Goal: Transaction & Acquisition: Purchase product/service

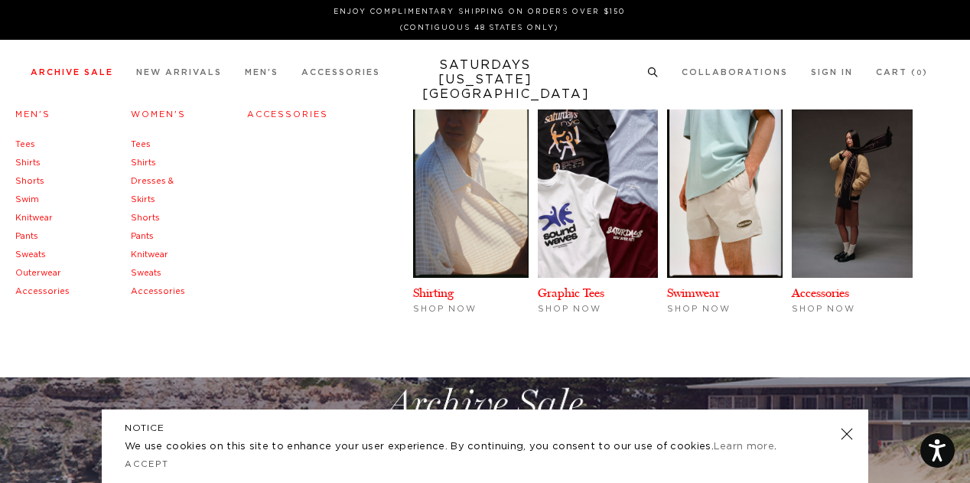
click at [80, 70] on link "Archive Sale" at bounding box center [72, 72] width 83 height 8
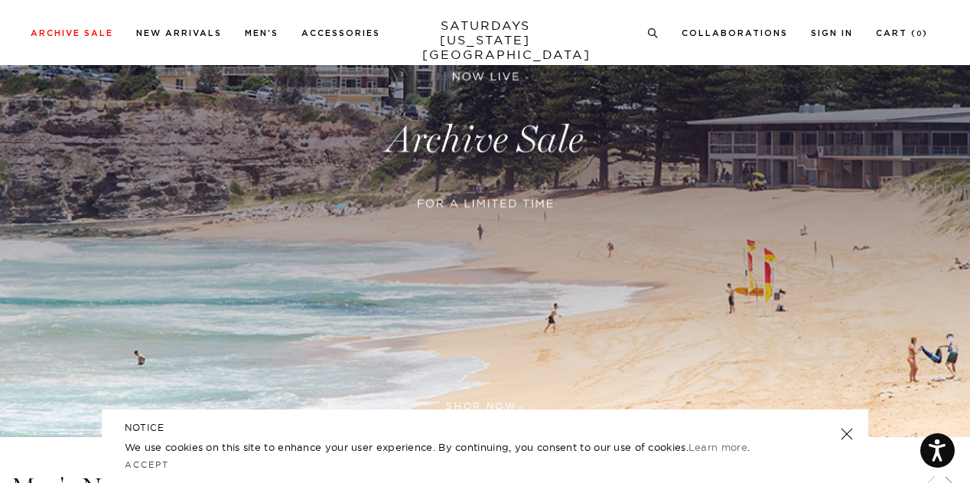
scroll to position [261, 0]
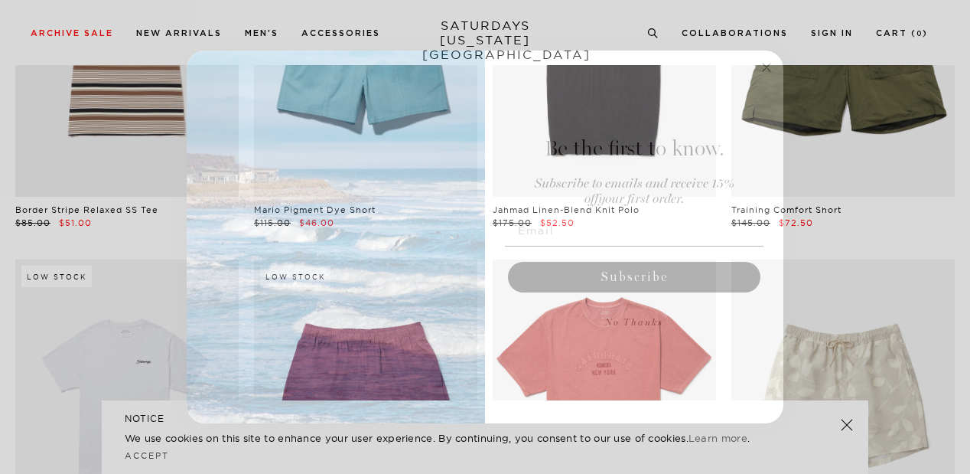
scroll to position [2351, 2]
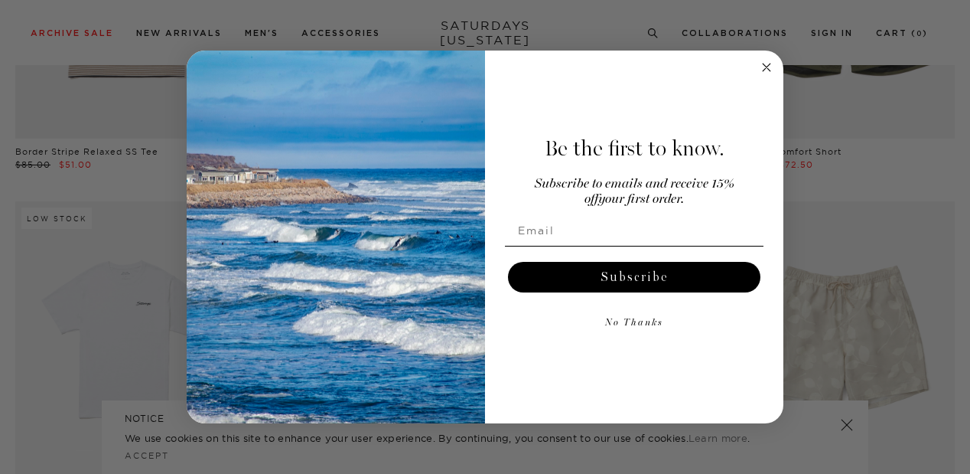
click at [768, 73] on circle "Close dialog" at bounding box center [767, 67] width 18 height 18
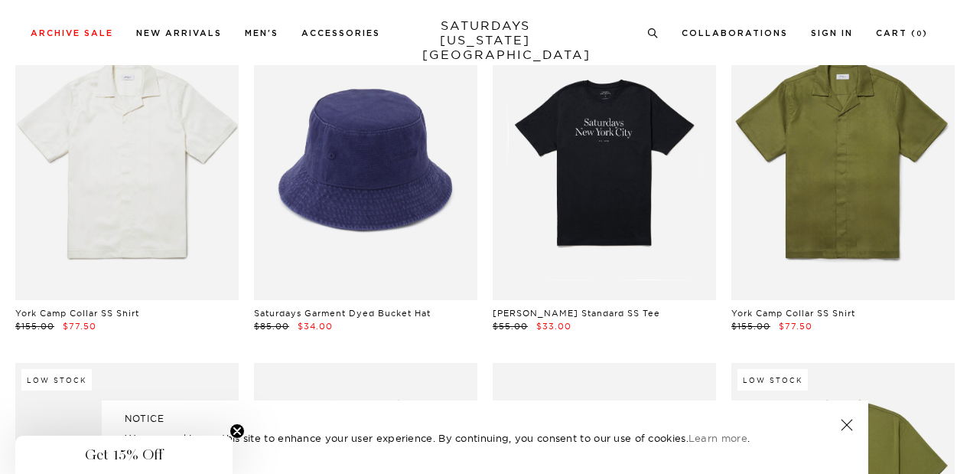
scroll to position [5951, 9]
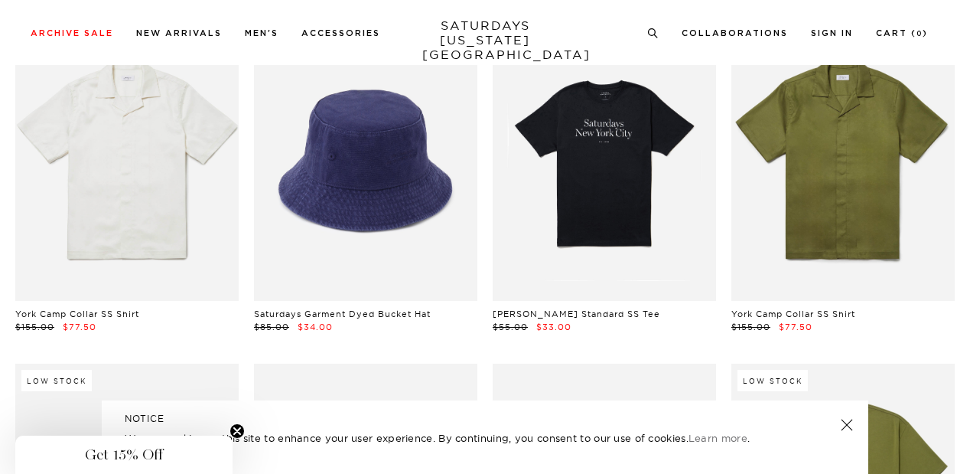
click at [843, 426] on link at bounding box center [846, 424] width 21 height 21
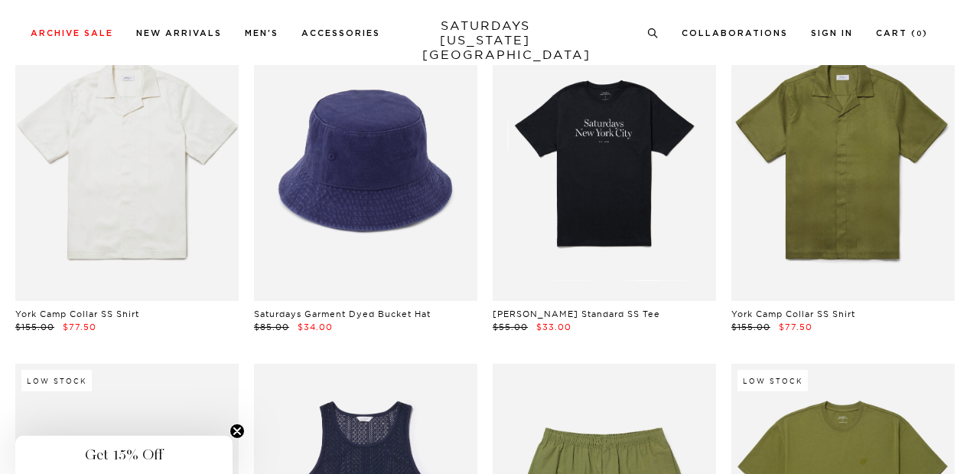
click at [239, 430] on icon "Close teaser" at bounding box center [237, 431] width 6 height 6
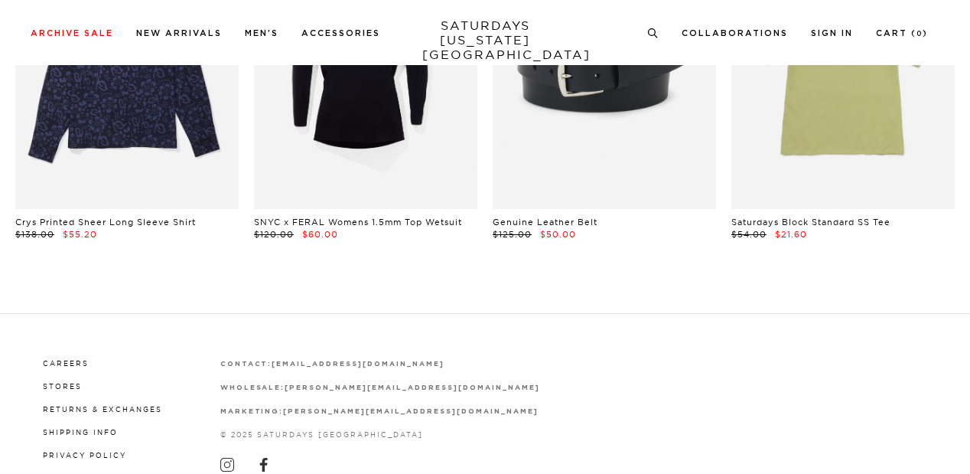
scroll to position [31868, 8]
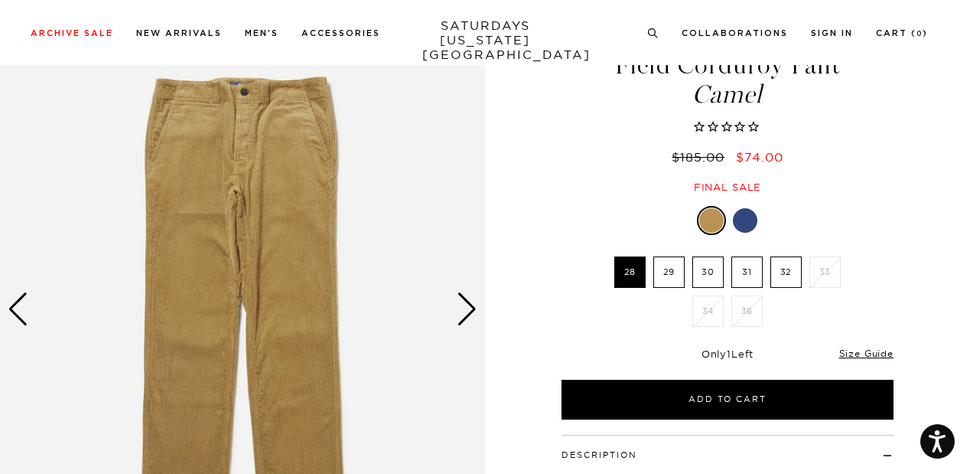
scroll to position [72, 0]
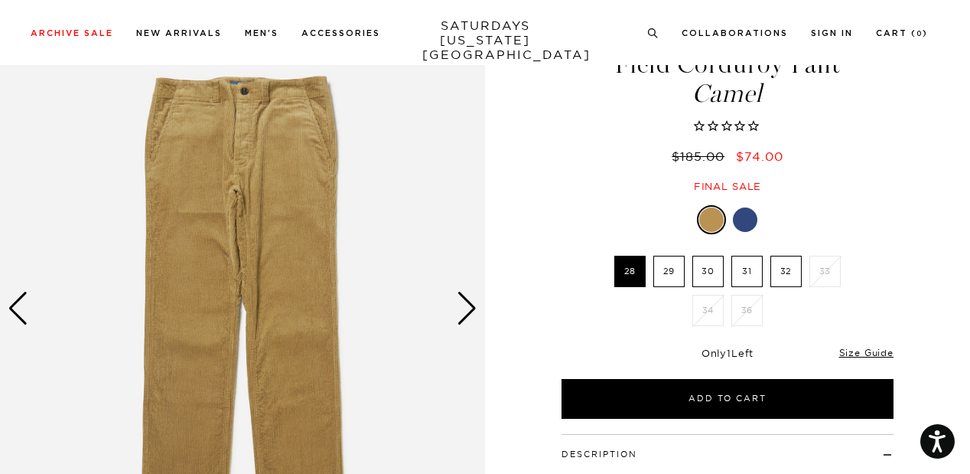
drag, startPoint x: 837, startPoint y: 230, endPoint x: 881, endPoint y: 201, distance: 53.1
click at [881, 201] on div "Field Corduroy Pant Camel $185.00 $74.00 Final sale Field Corduroy Pant Camel $…" at bounding box center [727, 330] width 383 height 651
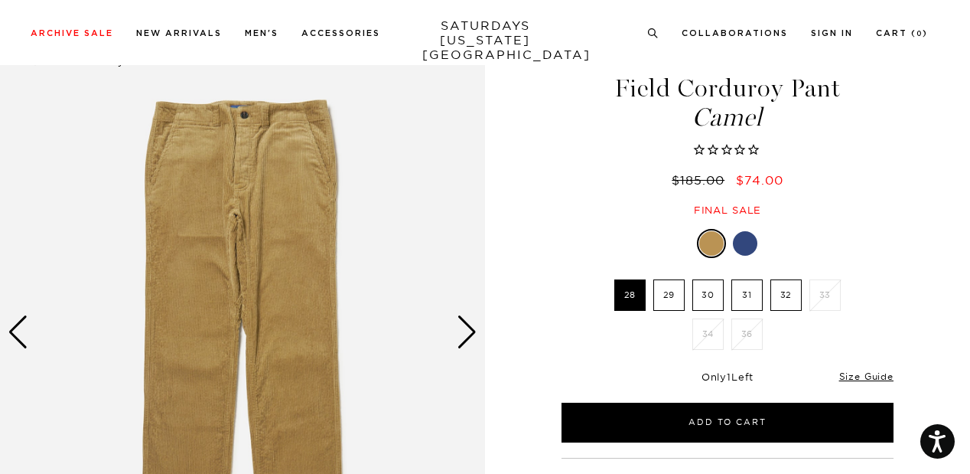
scroll to position [47, 0]
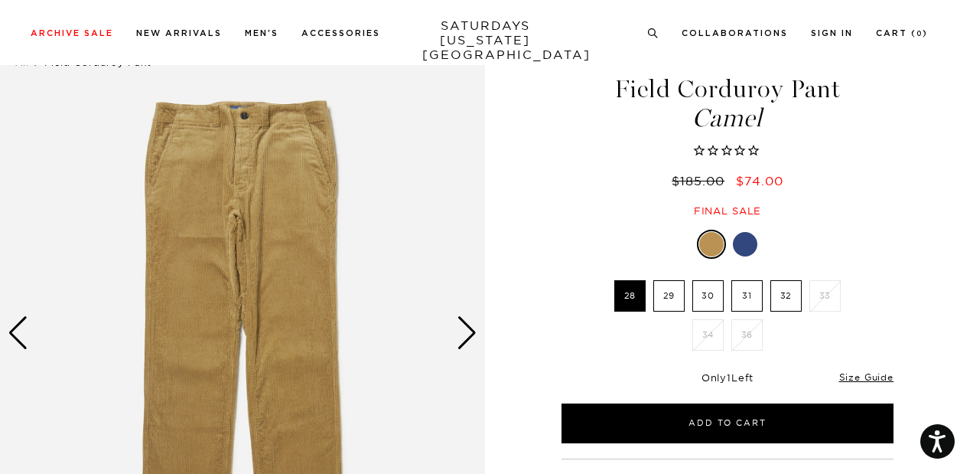
click at [476, 331] on div "Next slide" at bounding box center [467, 333] width 21 height 34
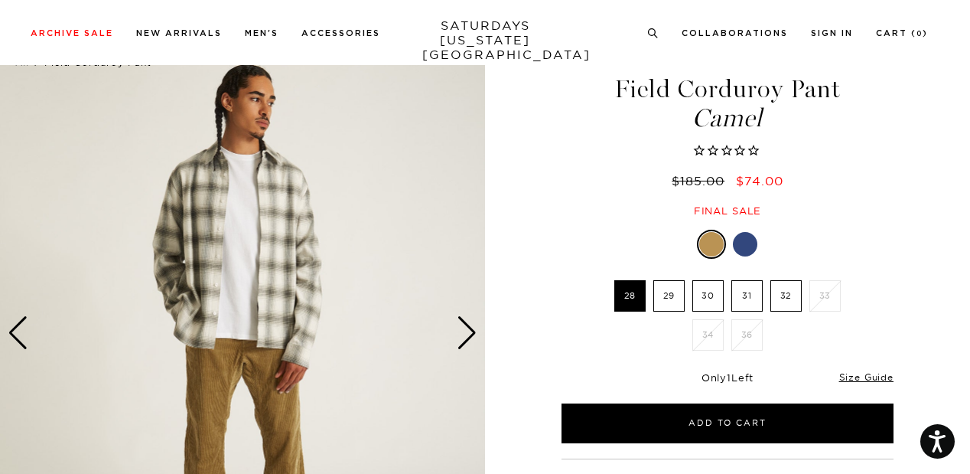
click at [17, 328] on div "Previous slide" at bounding box center [18, 333] width 21 height 34
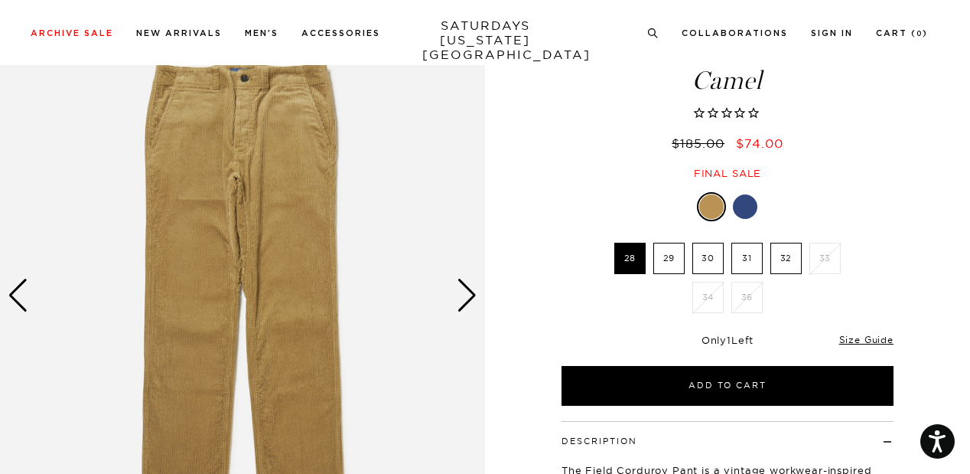
scroll to position [85, 0]
click at [18, 313] on img at bounding box center [242, 295] width 485 height 607
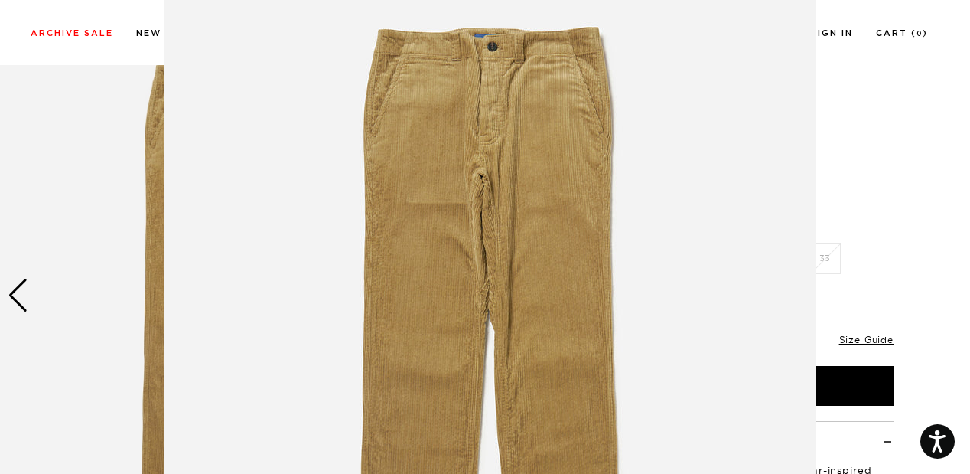
scroll to position [67, 0]
click at [889, 121] on figure at bounding box center [485, 237] width 970 height 474
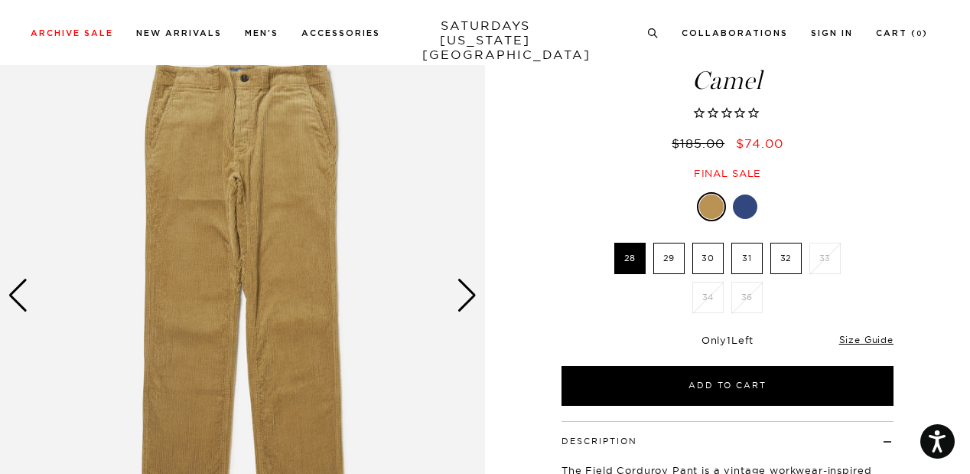
click at [679, 248] on label "29" at bounding box center [668, 258] width 31 height 31
click at [0, 0] on input "29" at bounding box center [0, 0] width 0 height 0
click at [714, 260] on label "30" at bounding box center [707, 258] width 31 height 31
click at [0, 0] on input "30" at bounding box center [0, 0] width 0 height 0
click at [753, 257] on label "31" at bounding box center [746, 258] width 31 height 31
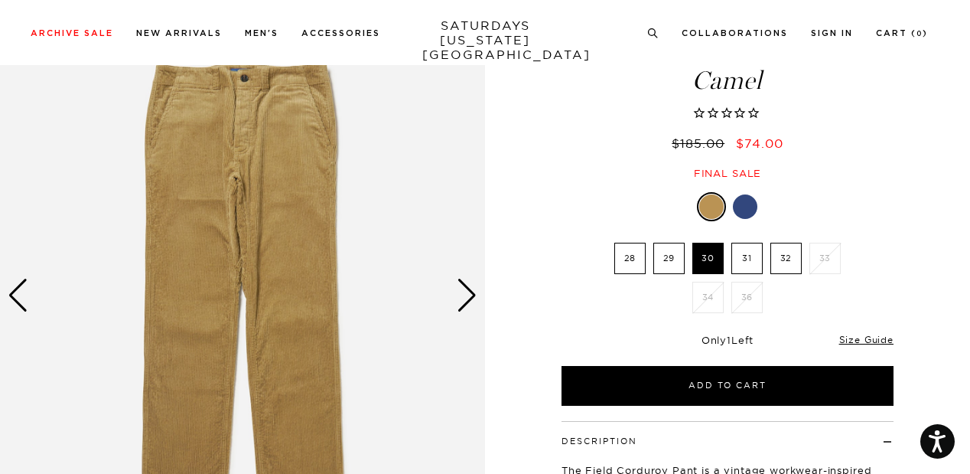
click at [0, 0] on input "31" at bounding box center [0, 0] width 0 height 0
click at [777, 259] on label "32" at bounding box center [786, 258] width 31 height 31
click at [0, 0] on input "32" at bounding box center [0, 0] width 0 height 0
click at [699, 261] on label "30" at bounding box center [707, 258] width 31 height 31
click at [0, 0] on input "30" at bounding box center [0, 0] width 0 height 0
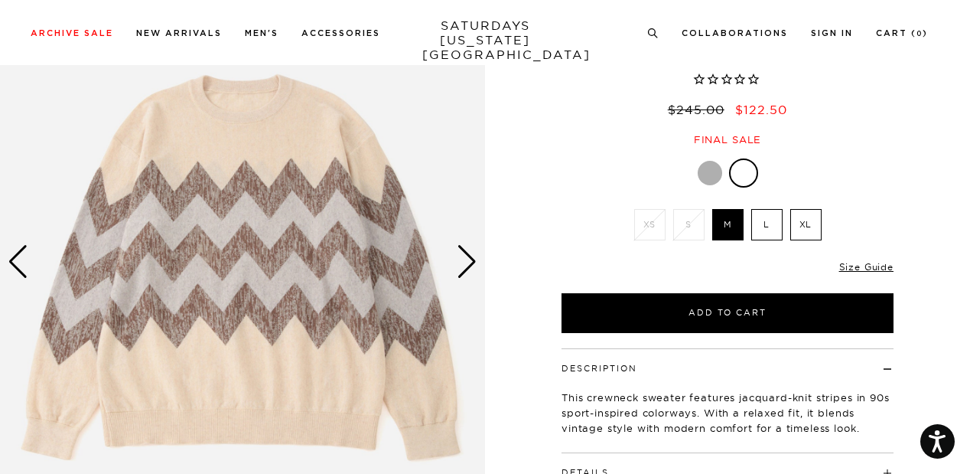
scroll to position [122, 0]
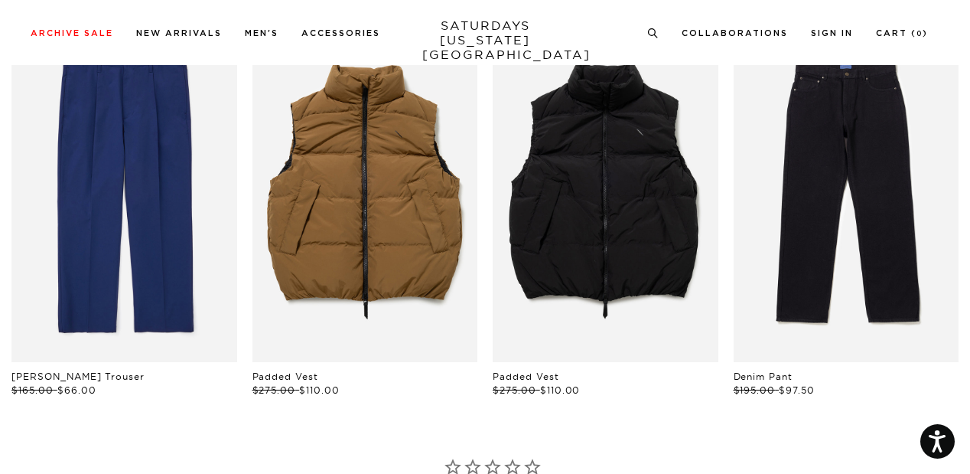
scroll to position [781, 8]
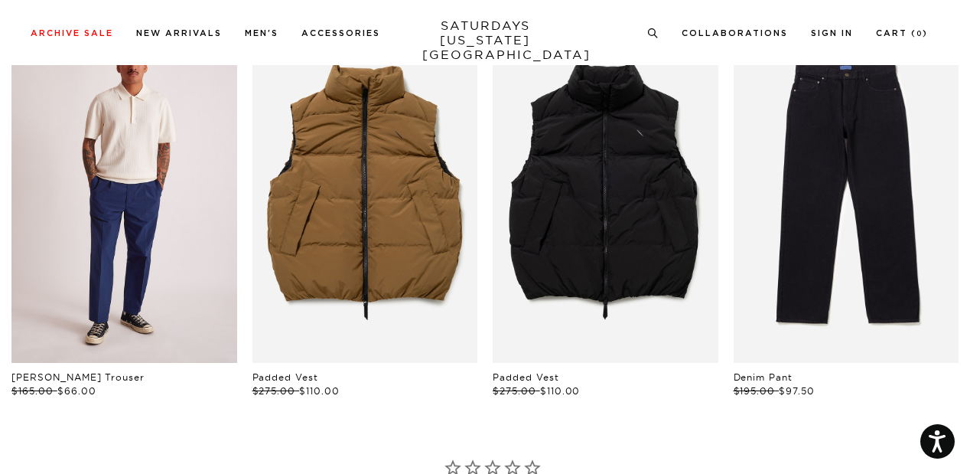
click at [168, 262] on link "files/M22418TR03-OCEAN_04_1.jpg" at bounding box center [124, 193] width 226 height 338
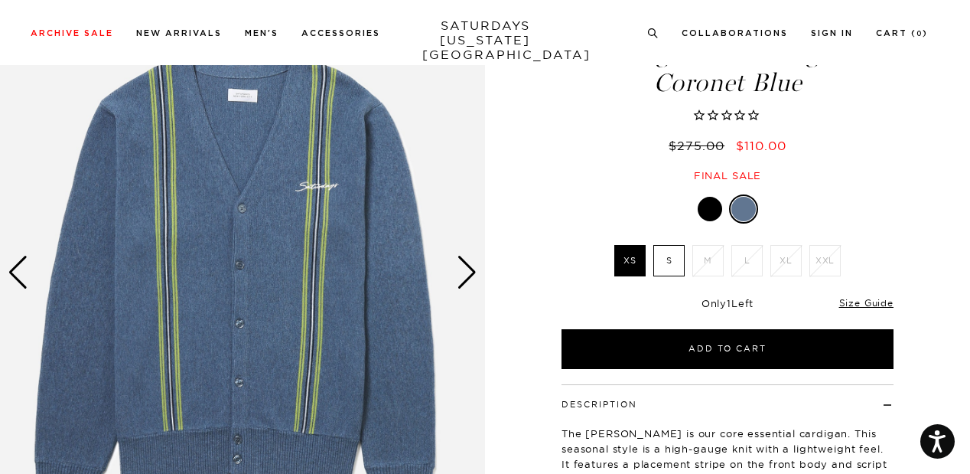
scroll to position [109, 0]
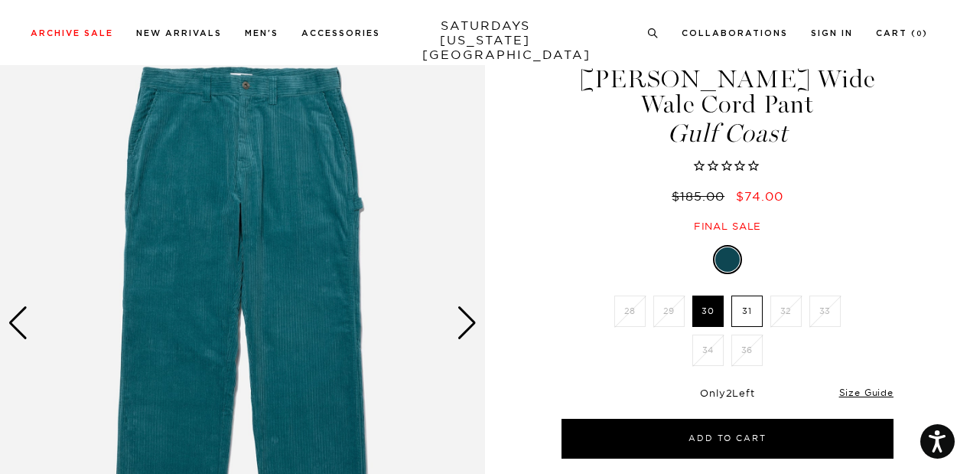
scroll to position [58, 0]
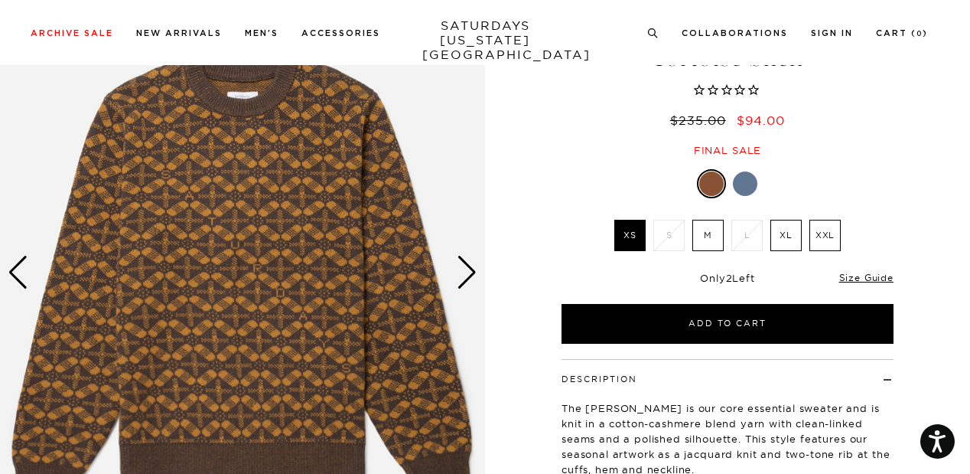
scroll to position [107, 0]
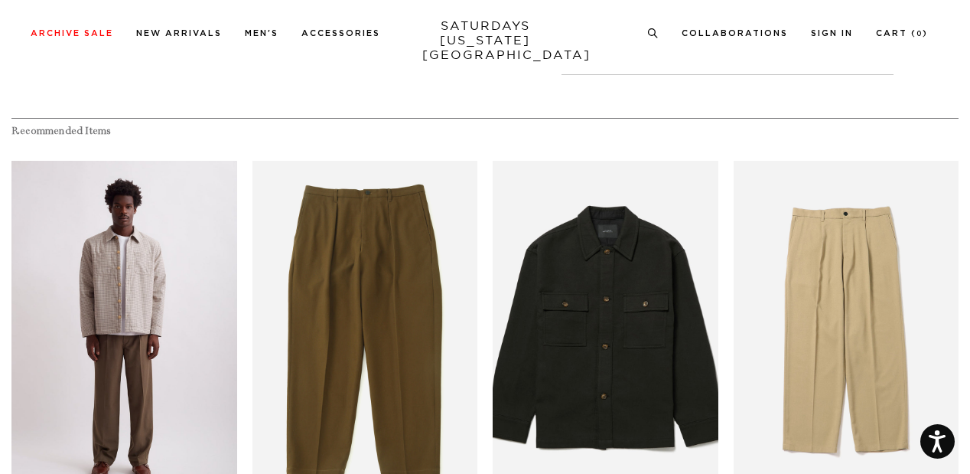
scroll to position [672, 2]
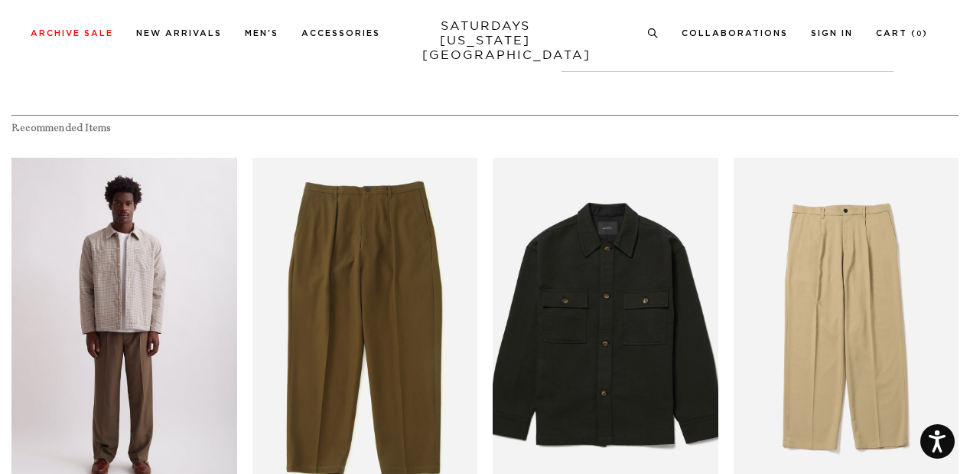
click at [106, 313] on link "files/M42317SJ01-ON-BUNGEE_01_73c7f561-0fda-4e87-a773-0ceee4300a0a.jpg" at bounding box center [124, 327] width 226 height 338
